Goal: Check status: Check status

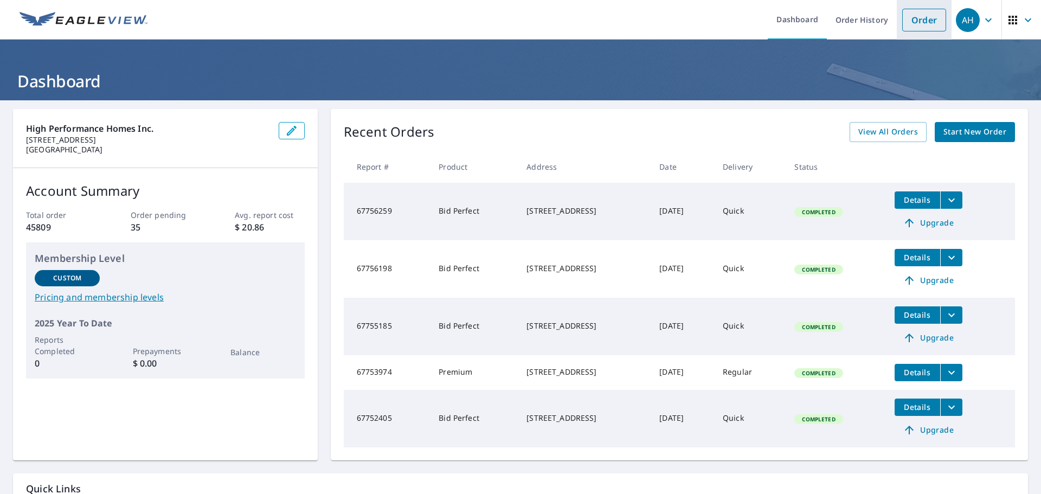
click at [915, 15] on link "Order" at bounding box center [924, 20] width 44 height 23
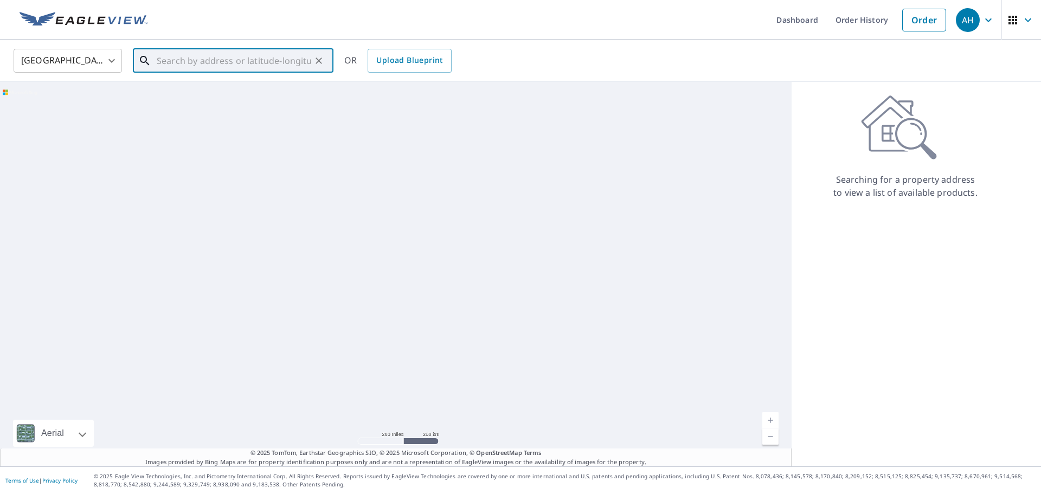
click at [169, 47] on input "text" at bounding box center [234, 61] width 155 height 30
paste input "[STREET_ADDRESS][PERSON_NAME]"
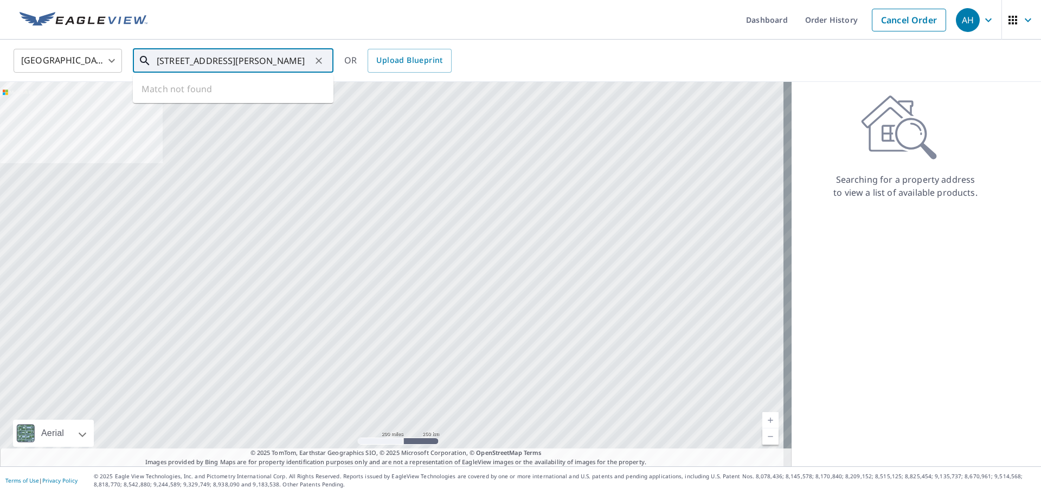
scroll to position [0, 22]
click at [185, 99] on p "[GEOGRAPHIC_DATA]" at bounding box center [240, 104] width 170 height 11
type input "[STREET_ADDRESS][PERSON_NAME]"
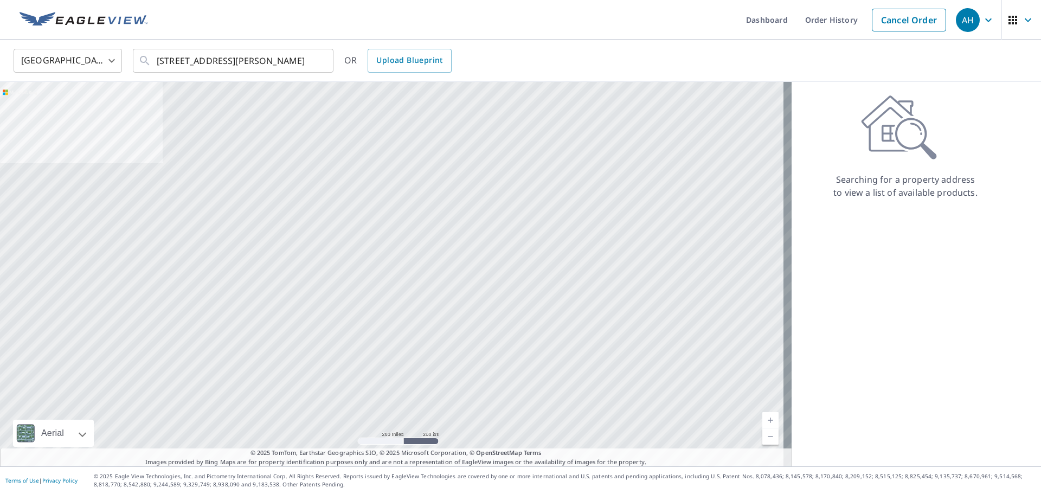
scroll to position [0, 0]
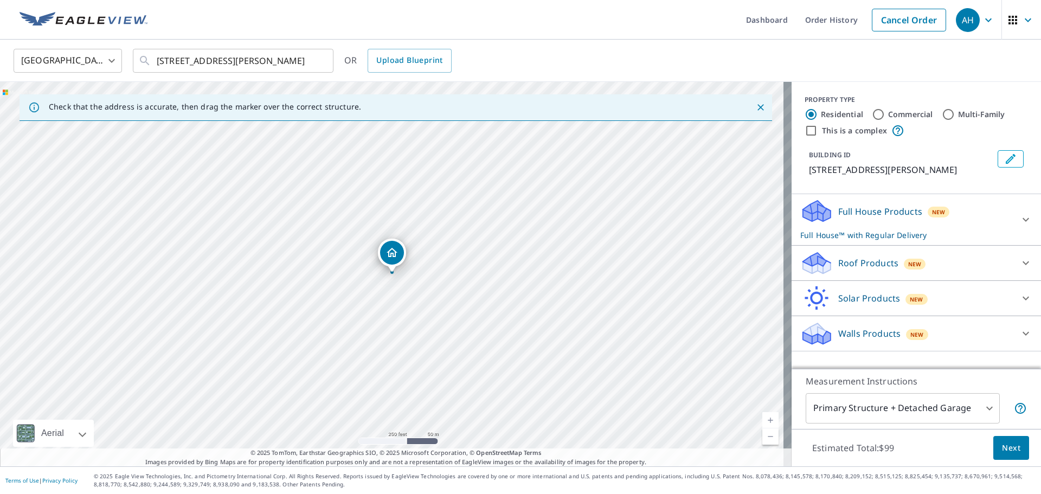
click at [394, 261] on div "Dropped pin, building 1, Residential property, 220 Phillips St Canyonville, OR …" at bounding box center [392, 253] width 24 height 24
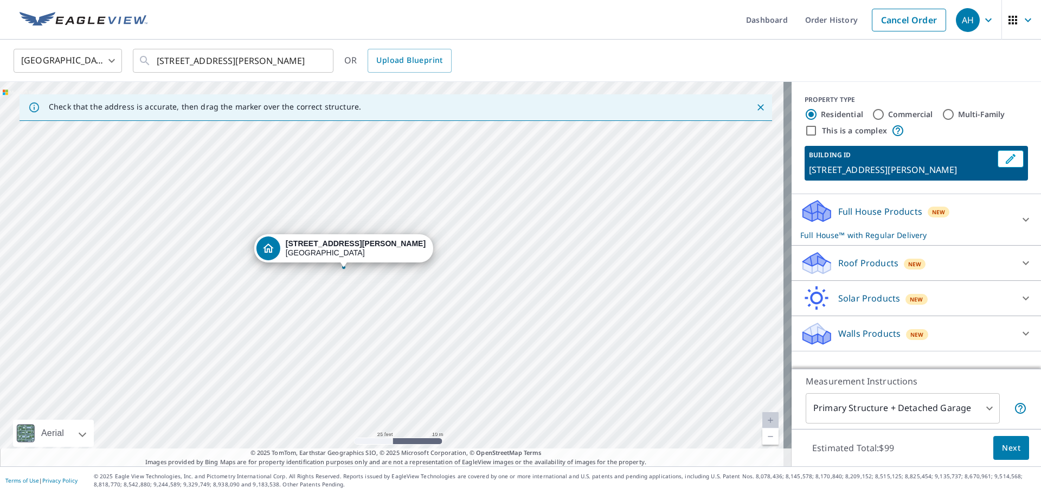
drag, startPoint x: 371, startPoint y: 355, endPoint x: 371, endPoint y: 282, distance: 72.7
click at [371, 282] on div "[STREET_ADDRESS][PERSON_NAME]" at bounding box center [396, 274] width 792 height 384
click at [361, 277] on div "[STREET_ADDRESS][PERSON_NAME]" at bounding box center [396, 274] width 792 height 384
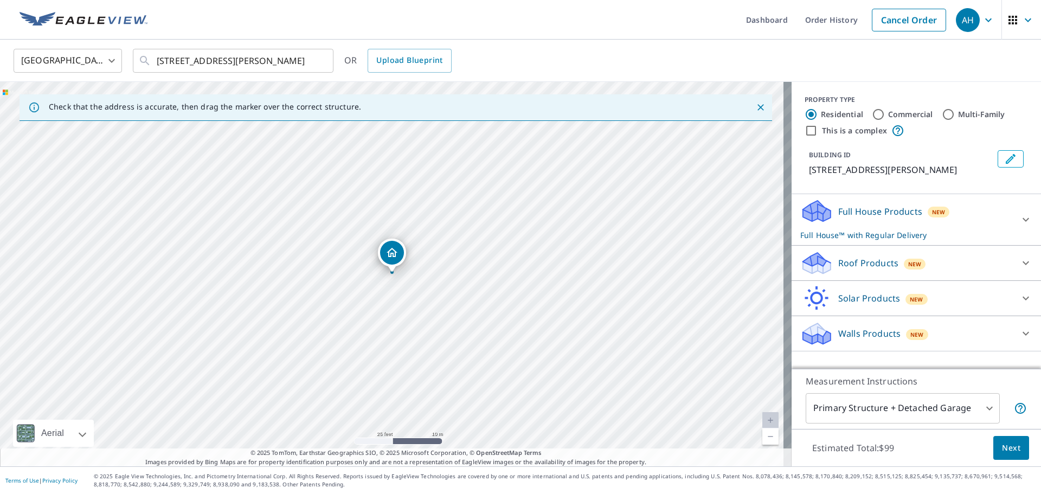
click at [1019, 261] on icon at bounding box center [1025, 262] width 13 height 13
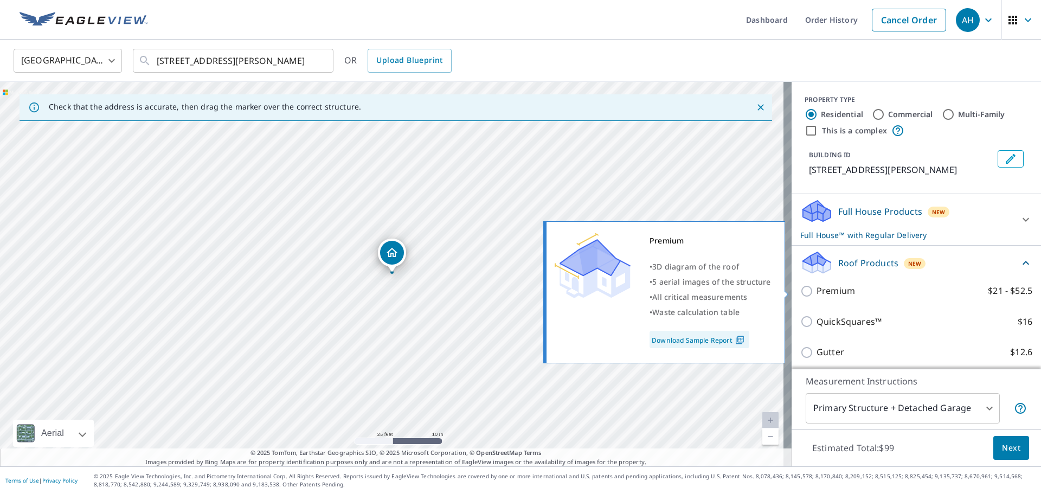
click at [844, 287] on p "Premium" at bounding box center [836, 291] width 39 height 14
click at [817, 287] on input "Premium $21 - $52.5" at bounding box center [808, 291] width 16 height 13
checkbox input "true"
checkbox input "false"
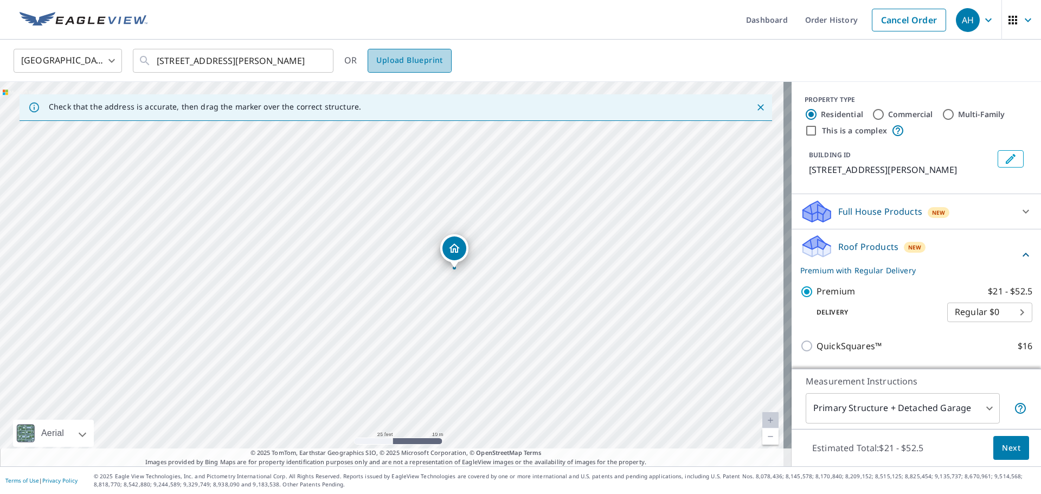
click at [397, 52] on link "Upload Blueprint" at bounding box center [410, 61] width 84 height 24
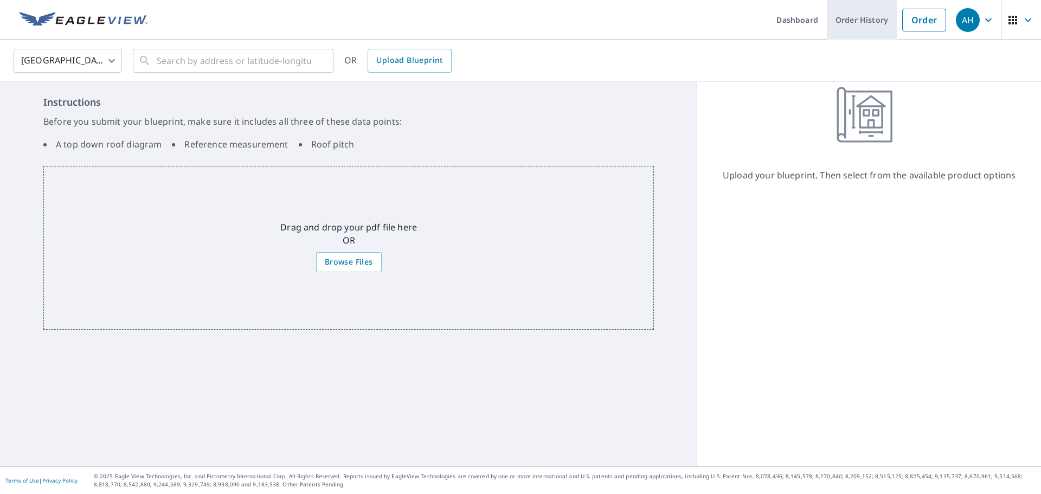
click at [871, 25] on link "Order History" at bounding box center [862, 20] width 70 height 40
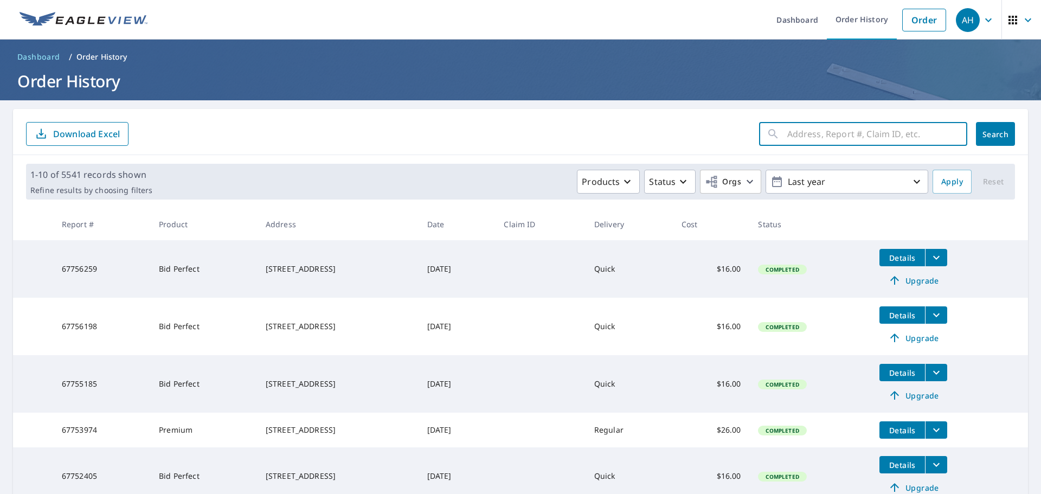
click at [824, 133] on input "text" at bounding box center [877, 134] width 180 height 30
paste input "[STREET_ADDRESS][PERSON_NAME]"
type input "[STREET_ADDRESS][PERSON_NAME]"
click at [987, 133] on span "Search" at bounding box center [996, 134] width 22 height 10
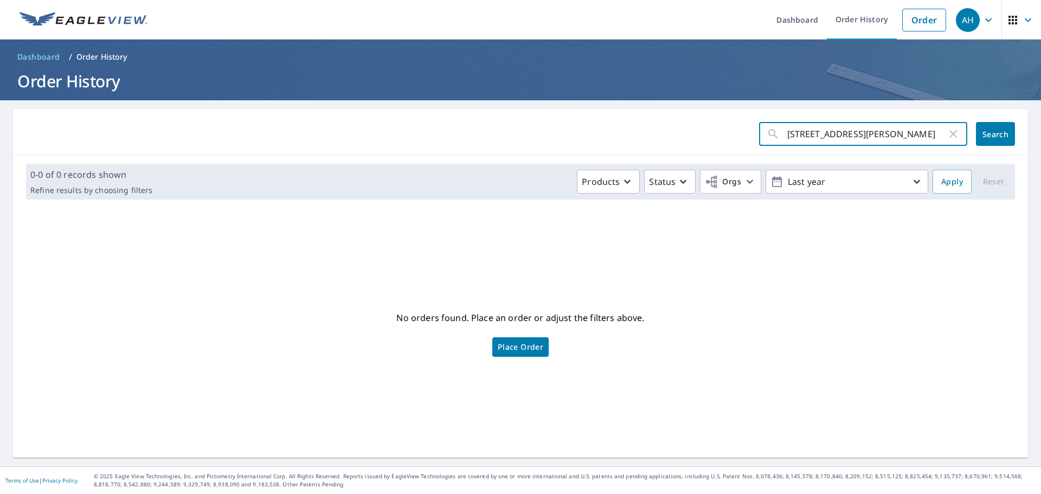
scroll to position [0, 17]
drag, startPoint x: 858, startPoint y: 137, endPoint x: 1006, endPoint y: 139, distance: 147.5
click at [1006, 139] on div "[STREET_ADDRESS][PERSON_NAME] ​ Search" at bounding box center [887, 134] width 256 height 24
type input "[STREET_ADDRESS][PERSON_NAME]"
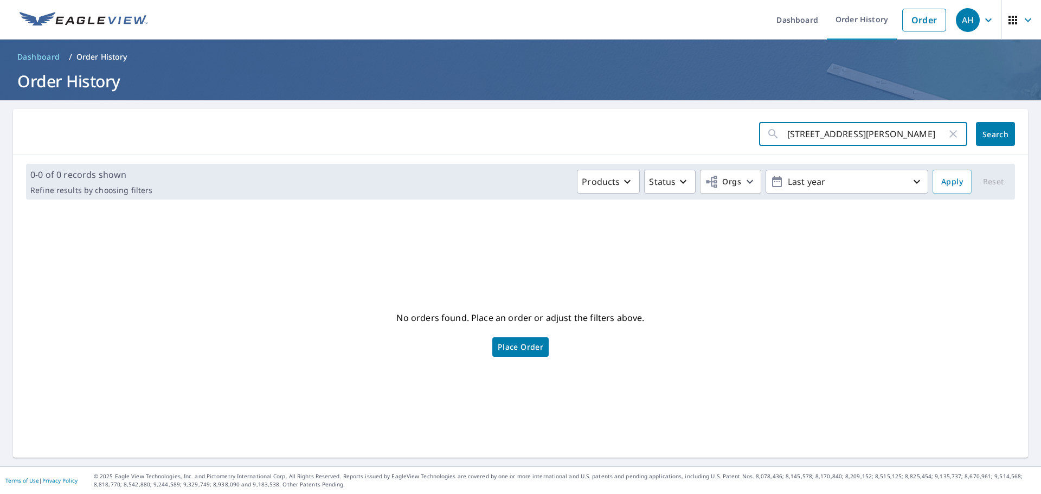
click button "Search" at bounding box center [995, 134] width 39 height 24
click at [871, 136] on input "[STREET_ADDRESS][PERSON_NAME]" at bounding box center [866, 134] width 159 height 30
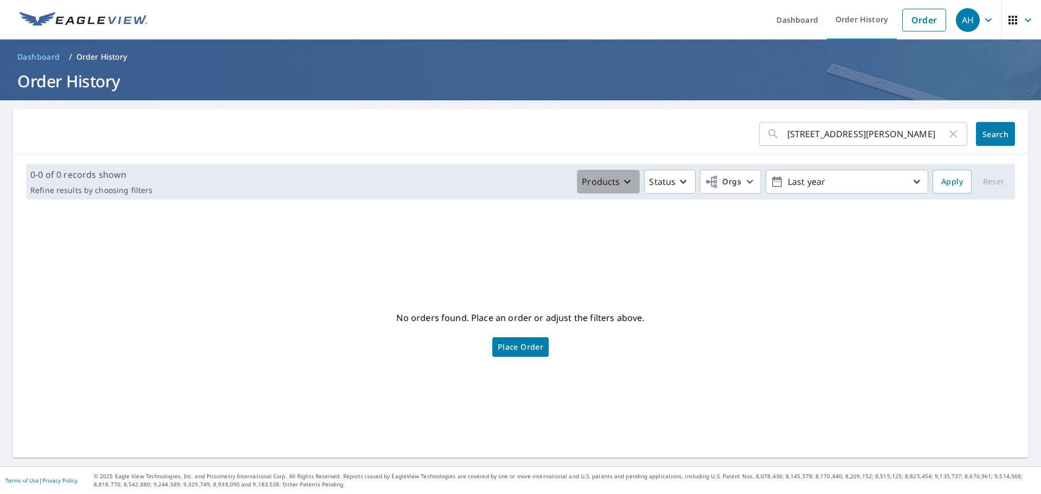
click at [597, 174] on button "Products" at bounding box center [608, 182] width 63 height 24
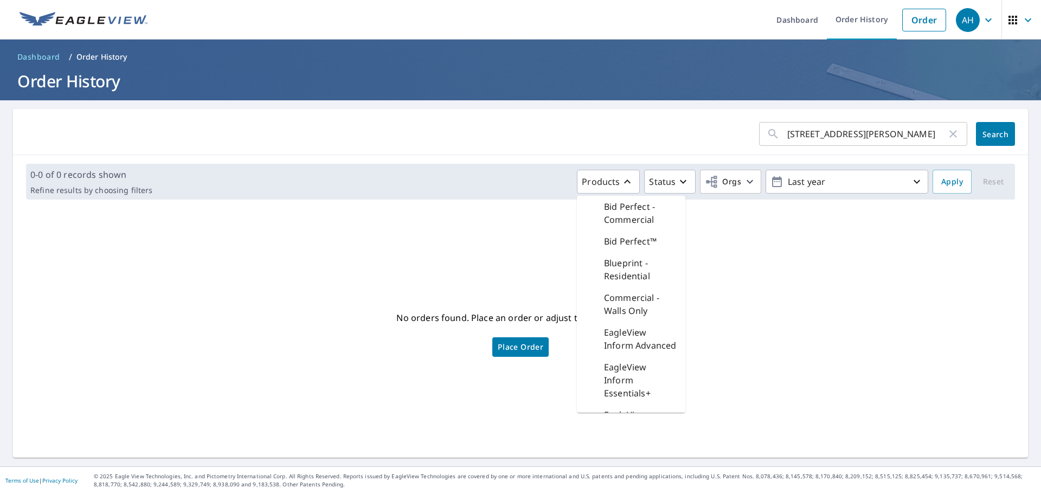
click at [596, 240] on div "Bid Perfect™" at bounding box center [621, 241] width 71 height 13
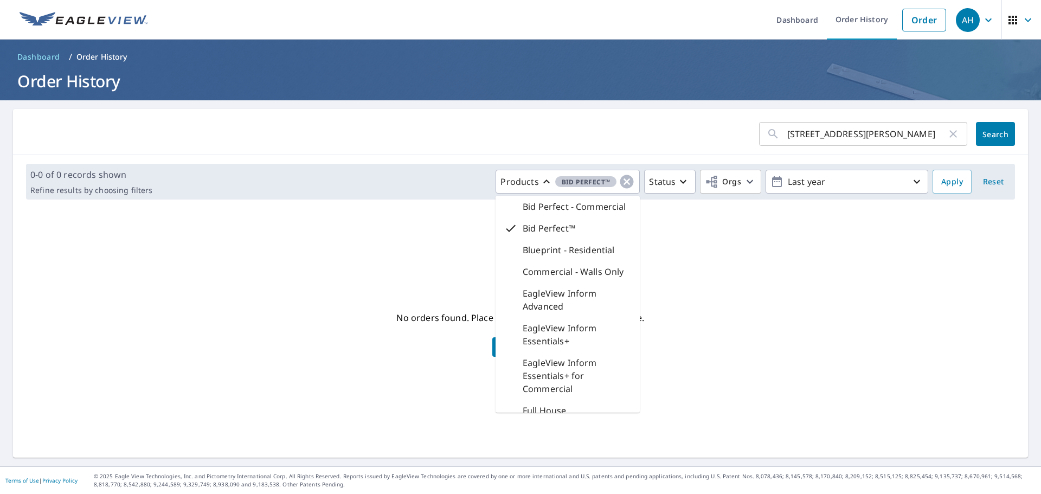
click at [742, 269] on div "No orders found. Place an order or adjust the filters above. Place Order" at bounding box center [521, 333] width 998 height 232
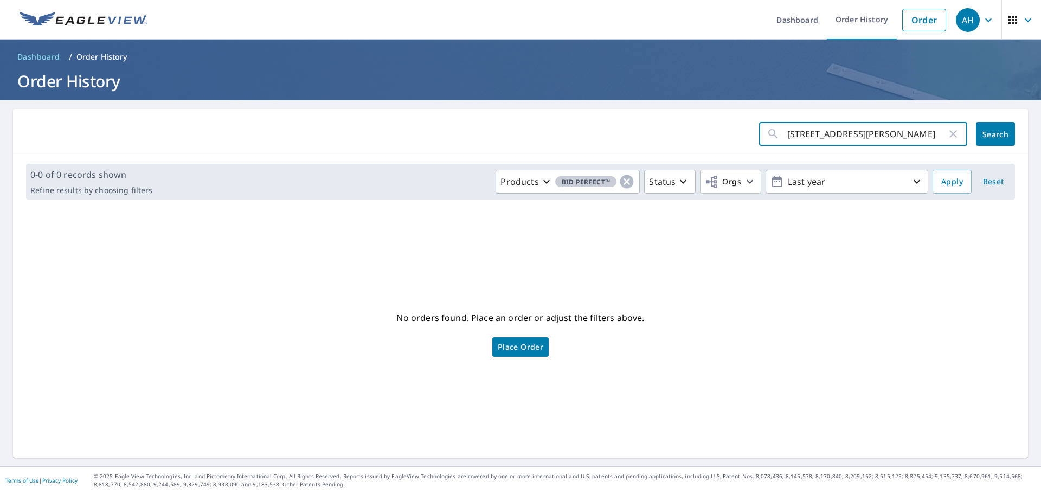
click at [878, 133] on input "[STREET_ADDRESS][PERSON_NAME]" at bounding box center [866, 134] width 159 height 30
paste input ", [GEOGRAPHIC_DATA]"
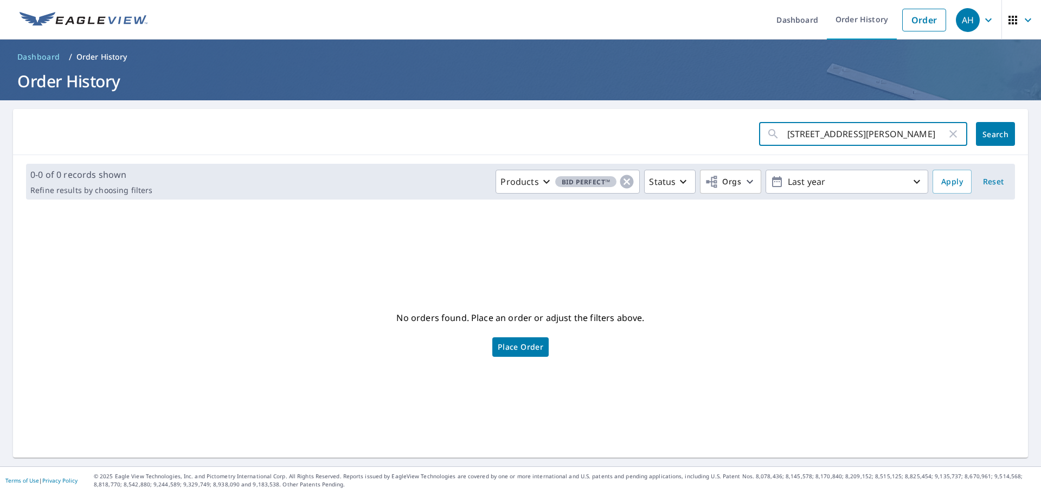
type input "[STREET_ADDRESS][PERSON_NAME]"
click at [991, 147] on div "[STREET_ADDRESS][PERSON_NAME] ​ Search" at bounding box center [520, 132] width 1015 height 46
click at [986, 135] on span "Search" at bounding box center [996, 134] width 22 height 10
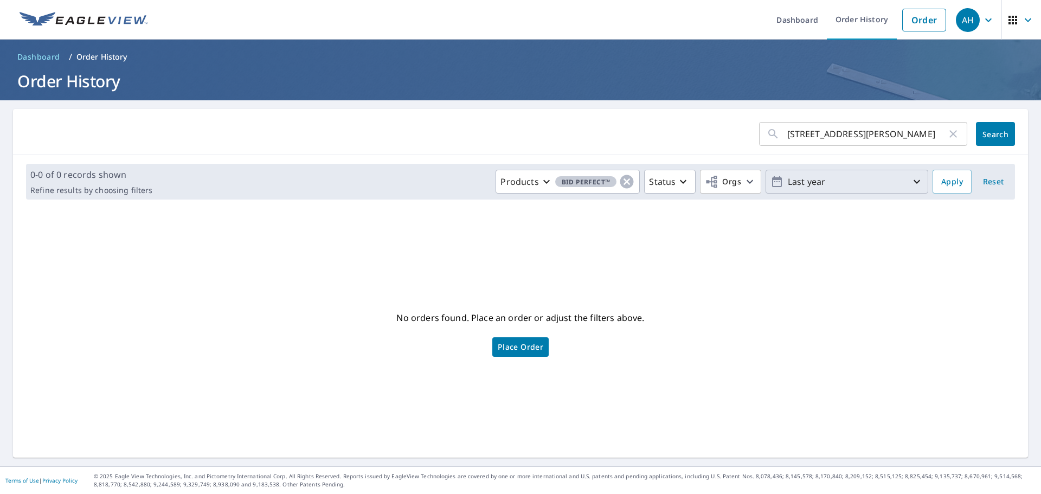
click at [815, 181] on p "Last year" at bounding box center [847, 181] width 127 height 19
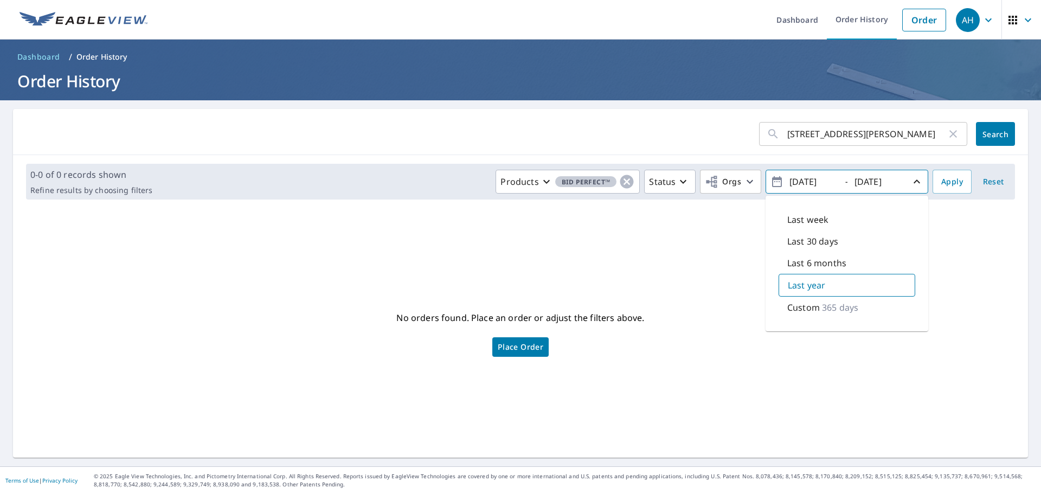
click at [809, 219] on p "Last week" at bounding box center [807, 219] width 41 height 13
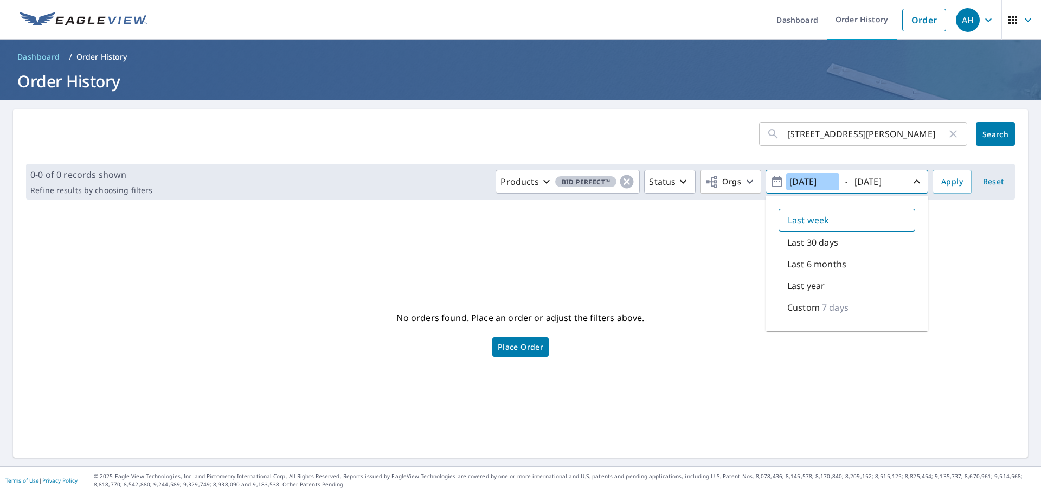
type input "[DATE]"
click at [987, 127] on button "Search" at bounding box center [995, 134] width 39 height 24
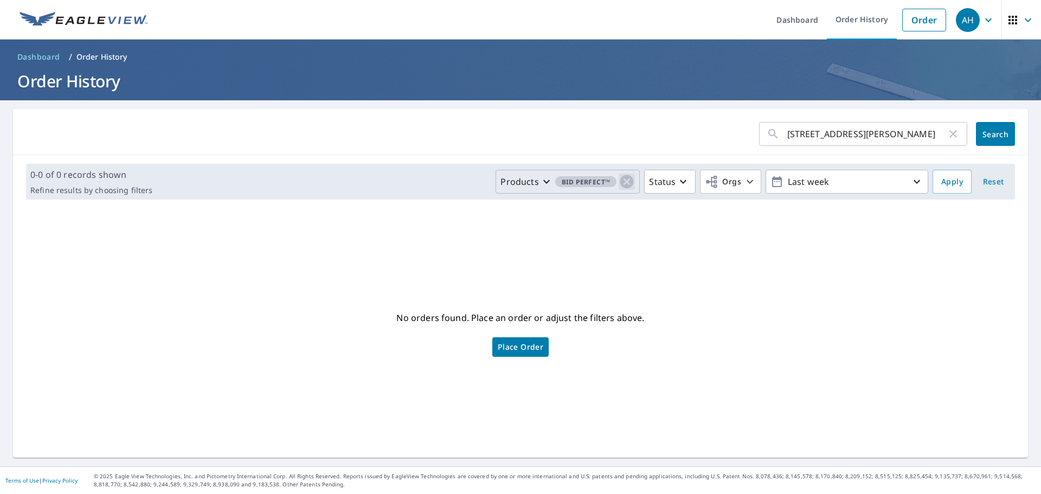
click at [622, 183] on icon "button" at bounding box center [627, 182] width 16 height 16
click at [604, 190] on button "Products" at bounding box center [608, 182] width 63 height 24
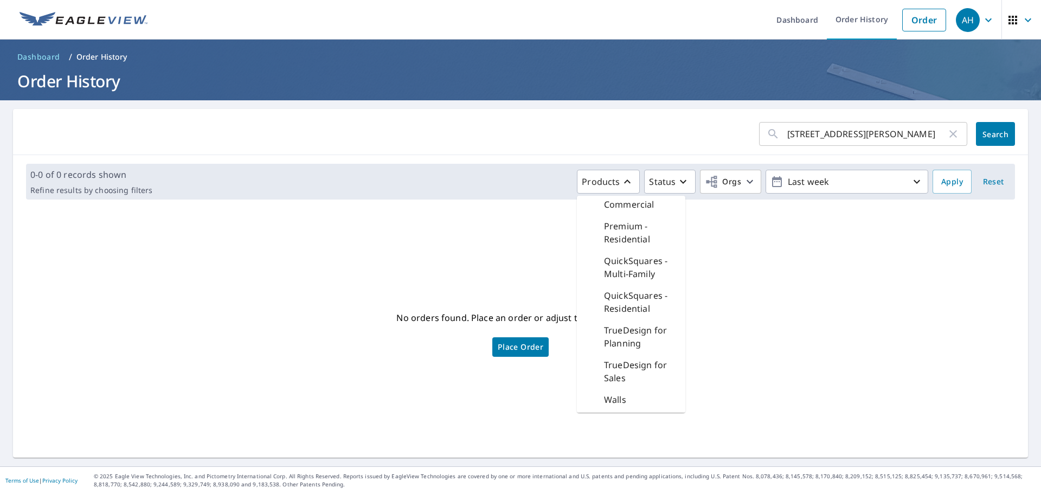
scroll to position [421, 0]
